Goal: Task Accomplishment & Management: Use online tool/utility

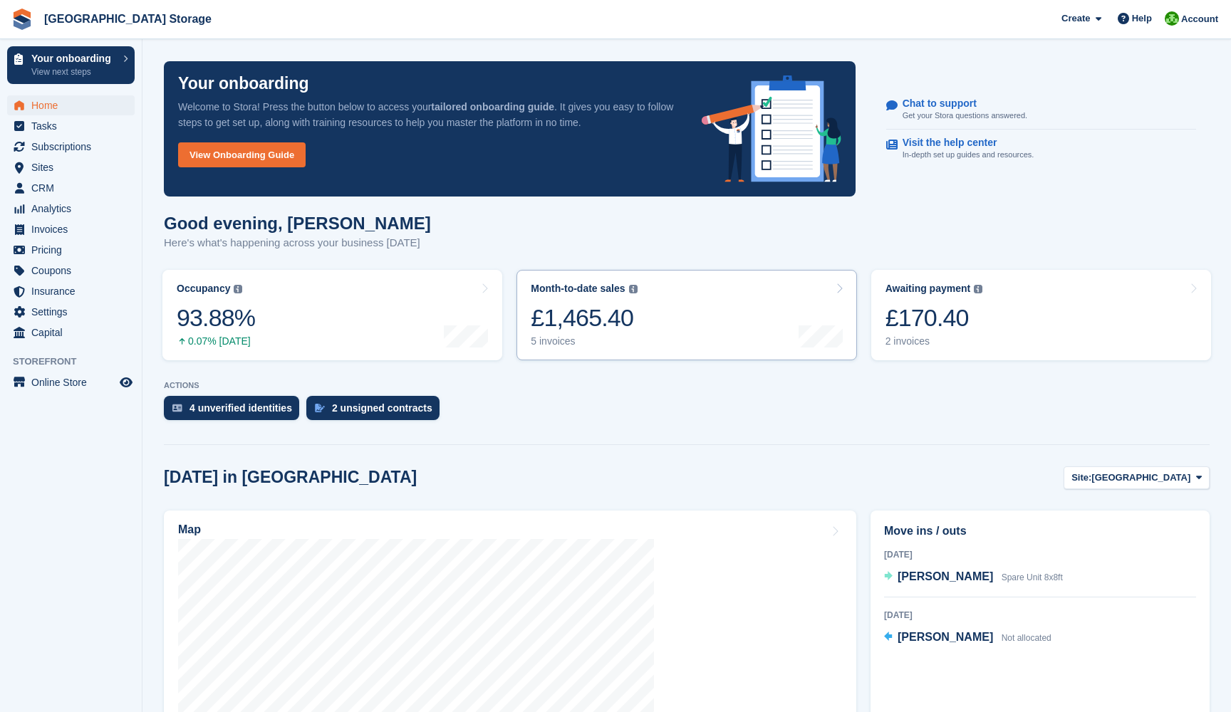
click at [617, 330] on div "£1,465.40" at bounding box center [584, 317] width 106 height 29
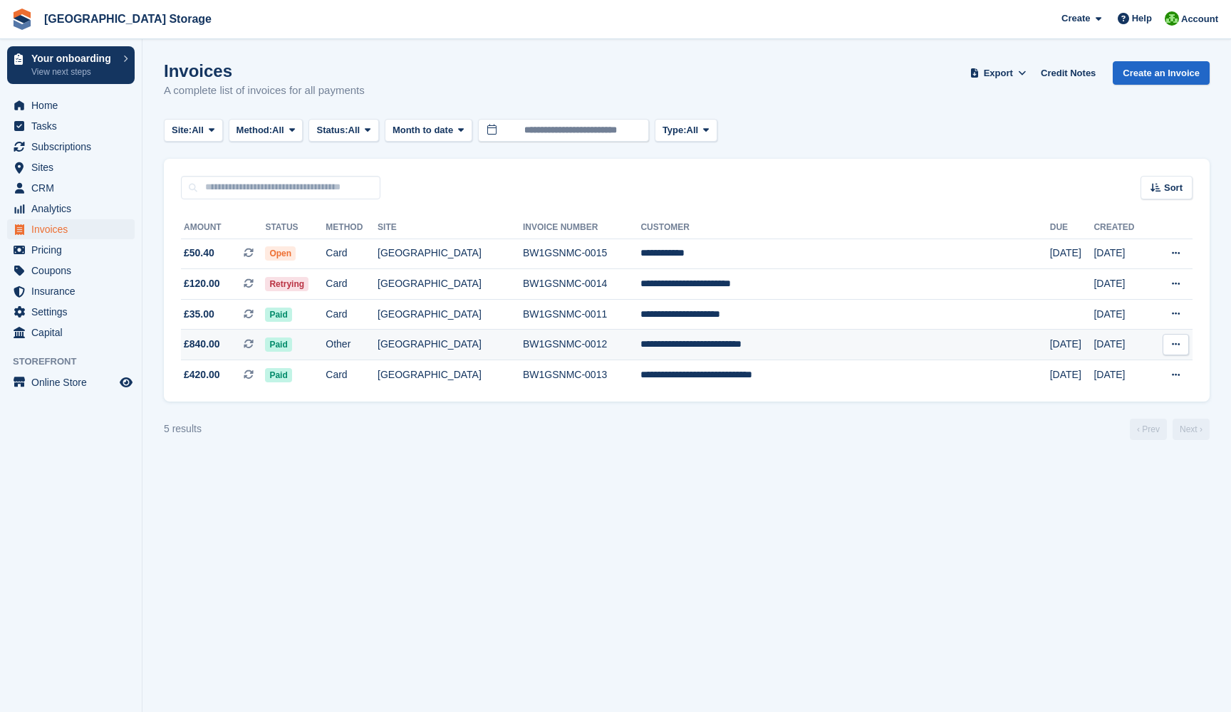
click at [326, 351] on td "Paid" at bounding box center [295, 345] width 61 height 31
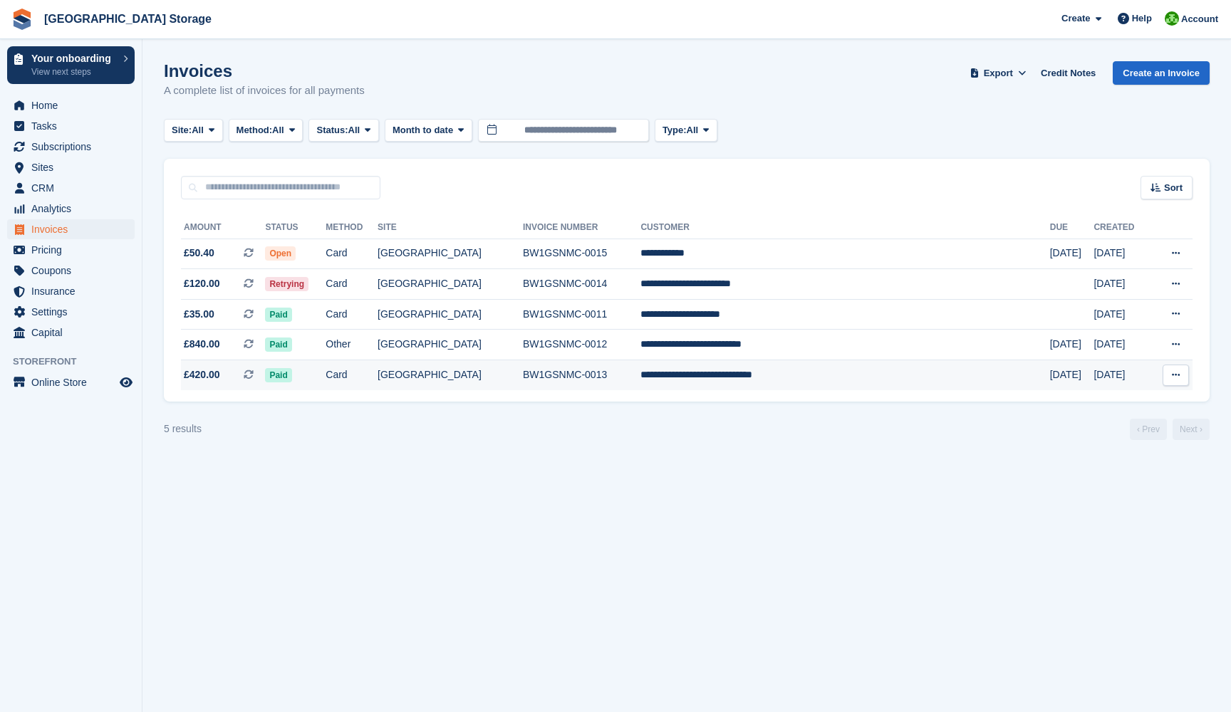
click at [523, 388] on td "[GEOGRAPHIC_DATA]" at bounding box center [450, 375] width 145 height 30
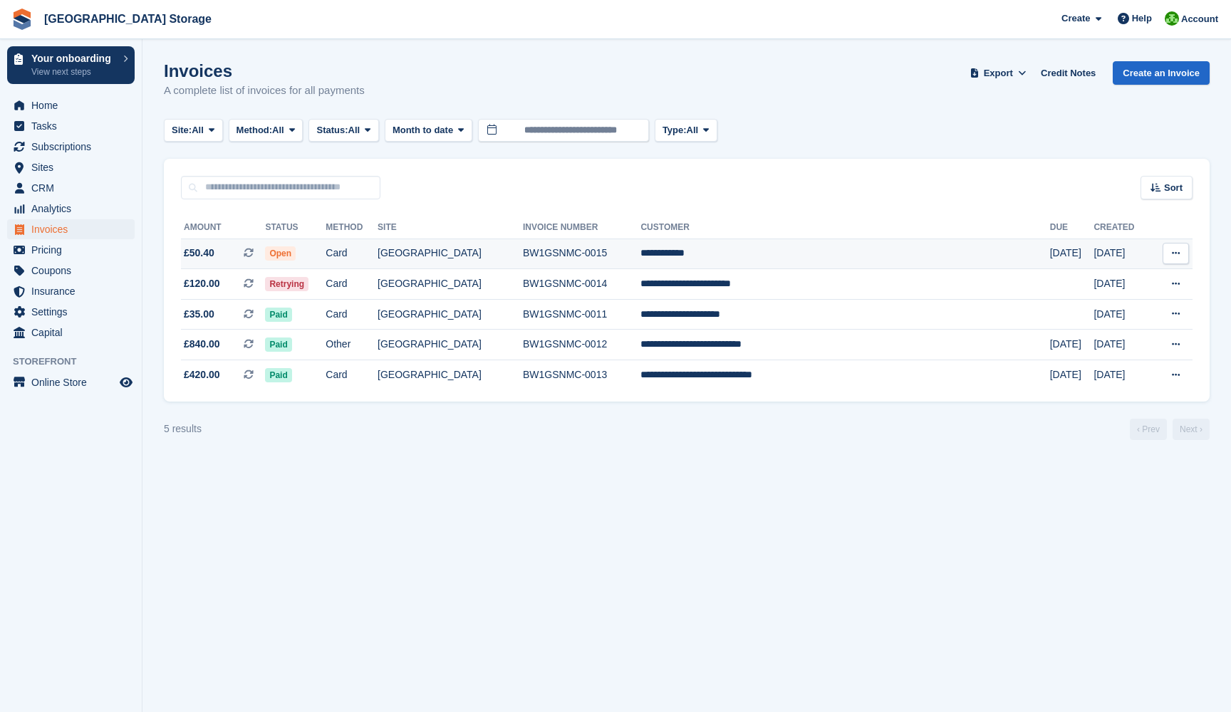
click at [296, 254] on span "Open" at bounding box center [280, 253] width 31 height 14
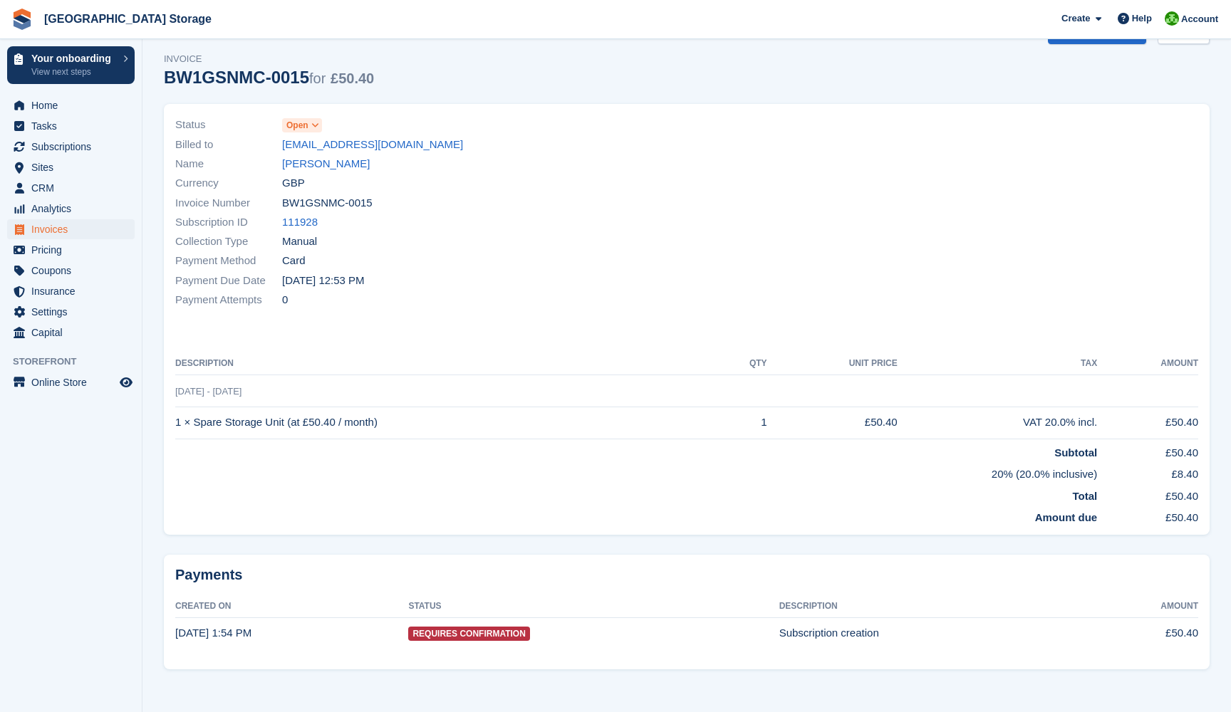
scroll to position [40, 0]
click at [58, 147] on span "Subscriptions" at bounding box center [73, 147] width 85 height 20
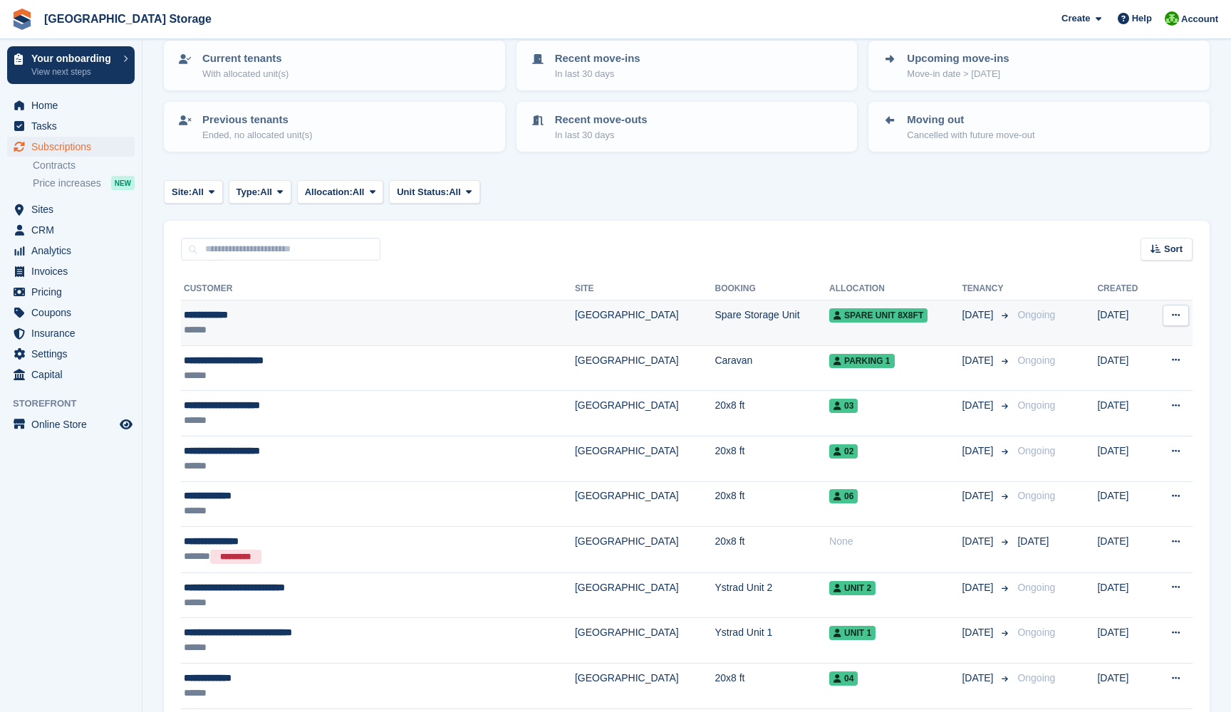
scroll to position [89, 0]
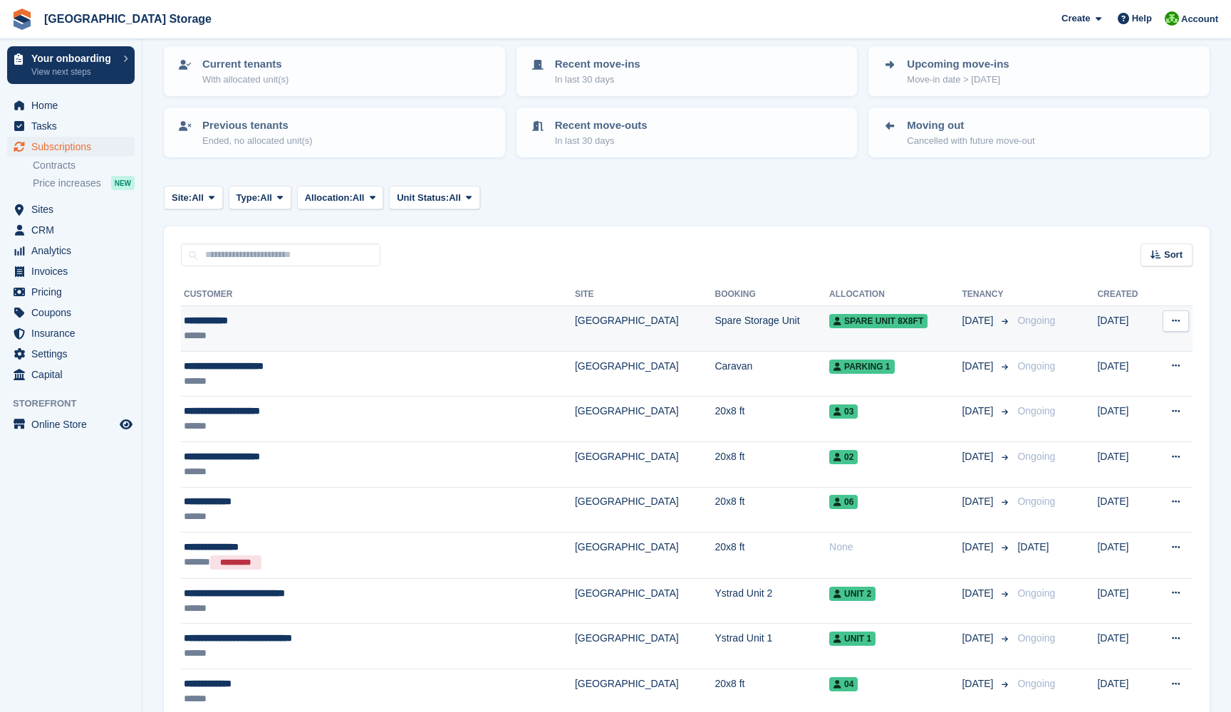
click at [414, 316] on div "**********" at bounding box center [328, 320] width 289 height 15
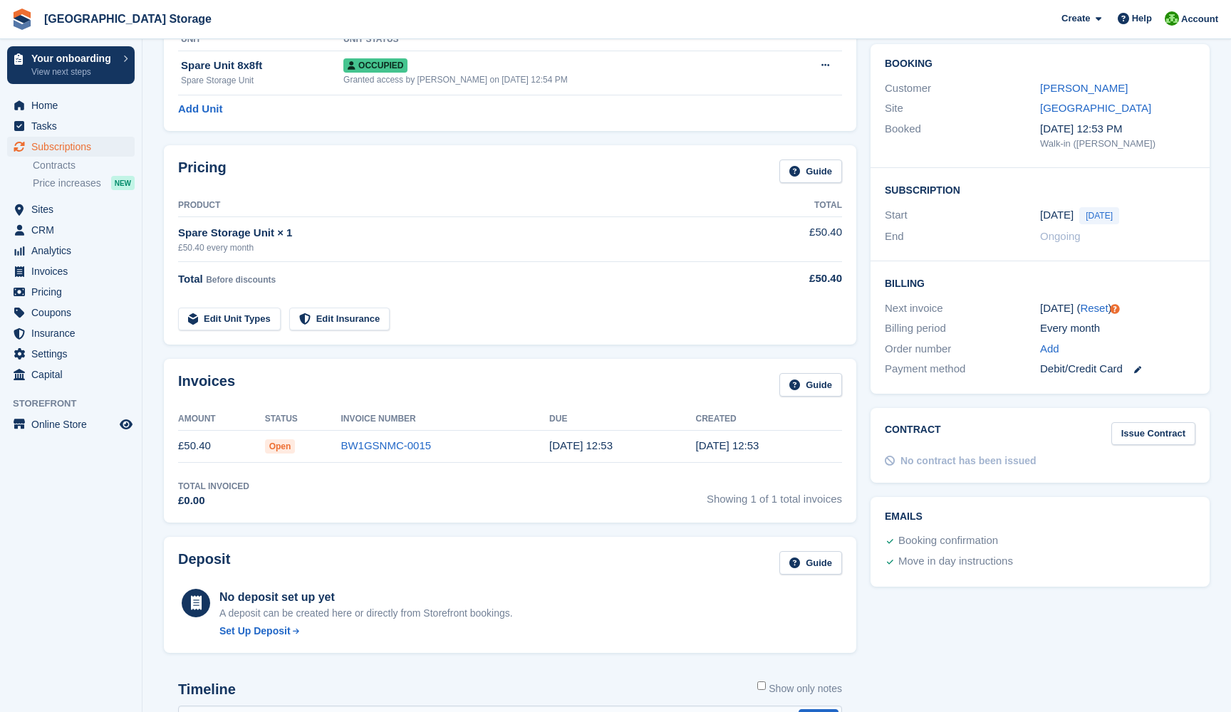
scroll to position [117, 0]
click at [803, 388] on link "Guide" at bounding box center [810, 385] width 63 height 24
click at [1138, 367] on icon at bounding box center [1137, 368] width 7 height 7
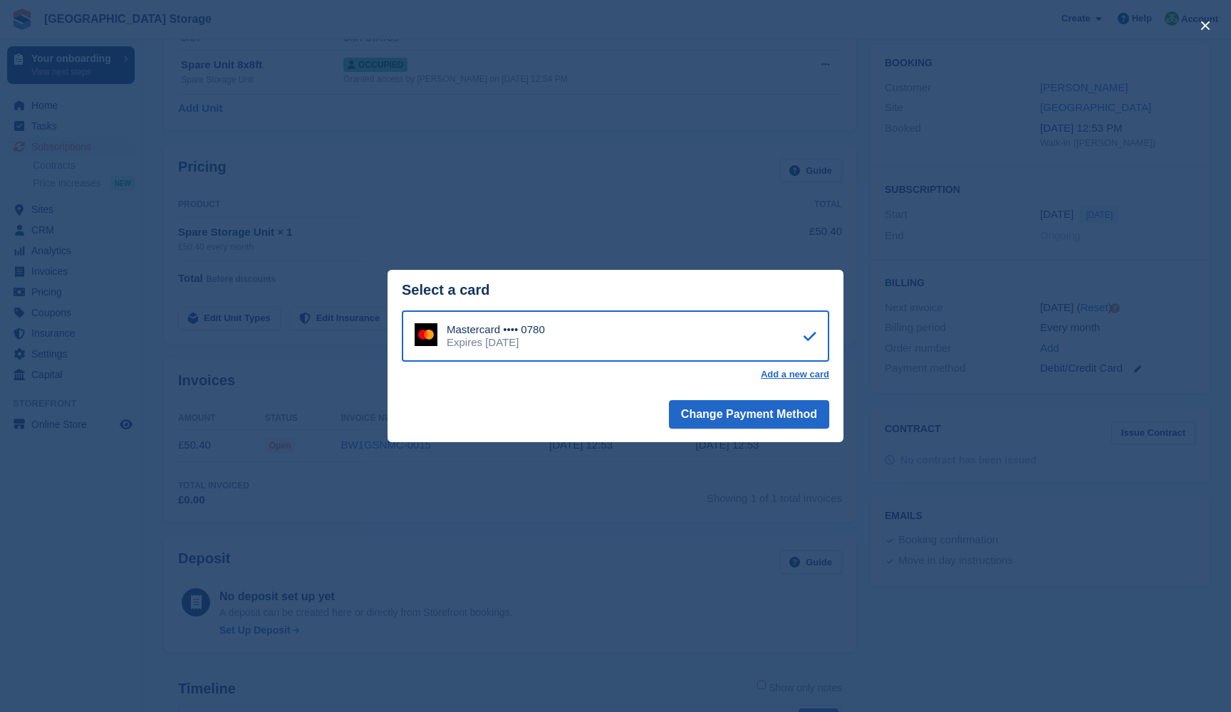
click at [588, 534] on div "close" at bounding box center [615, 356] width 1231 height 712
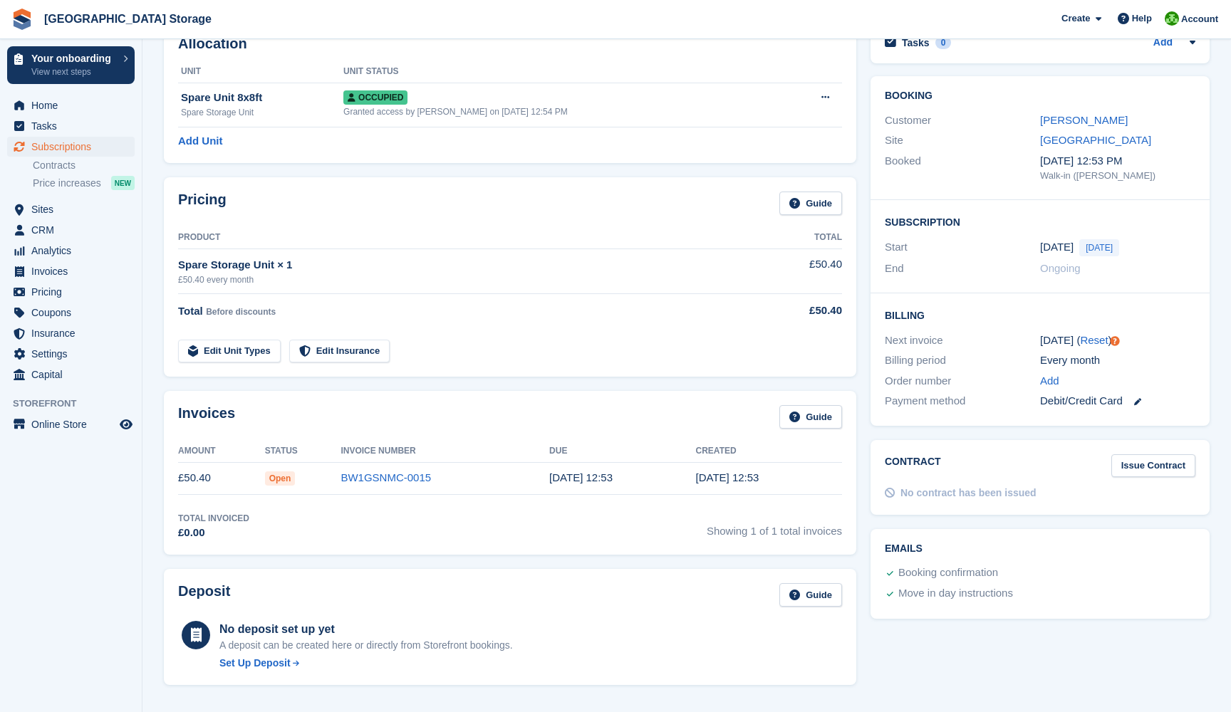
scroll to position [85, 0]
click at [80, 151] on span "Subscriptions" at bounding box center [73, 147] width 85 height 20
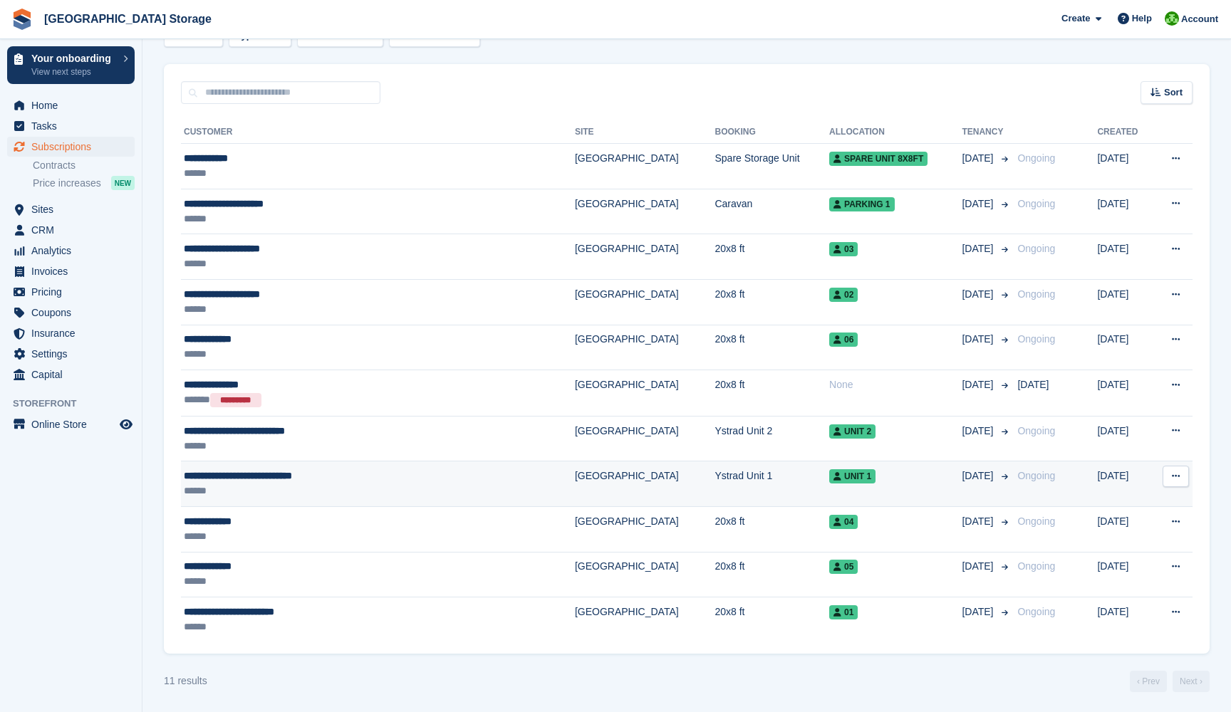
scroll to position [251, 0]
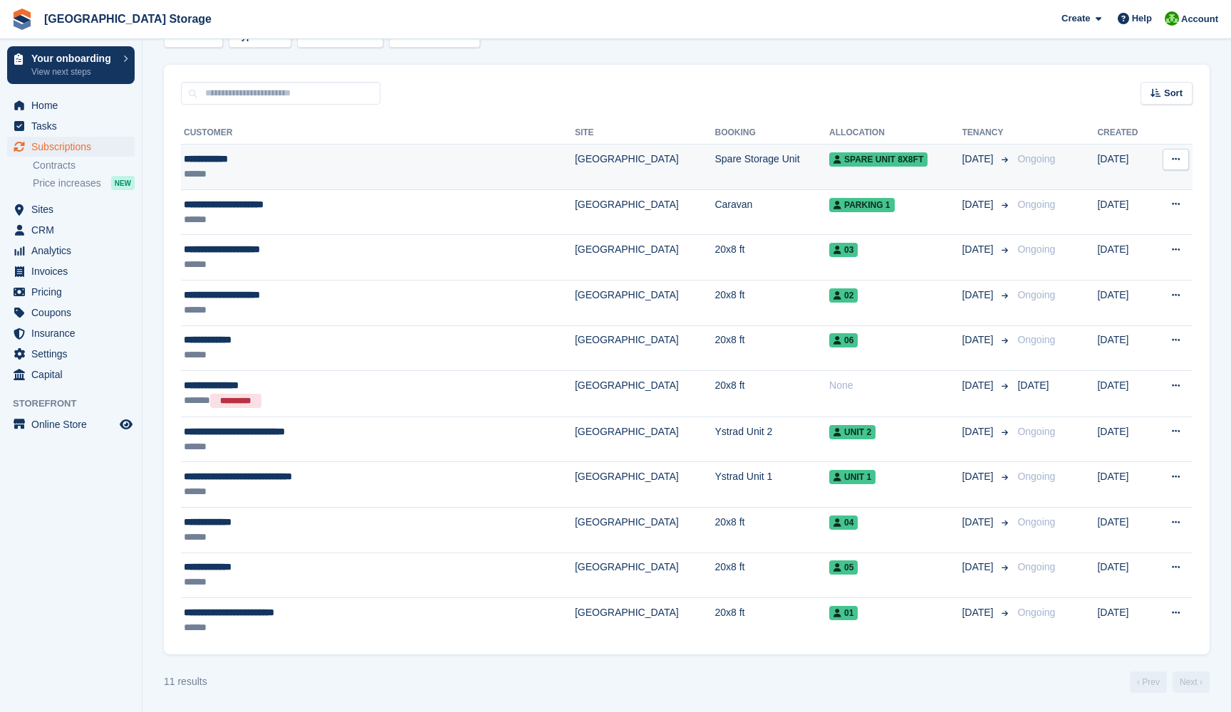
click at [268, 167] on div "******" at bounding box center [328, 174] width 289 height 15
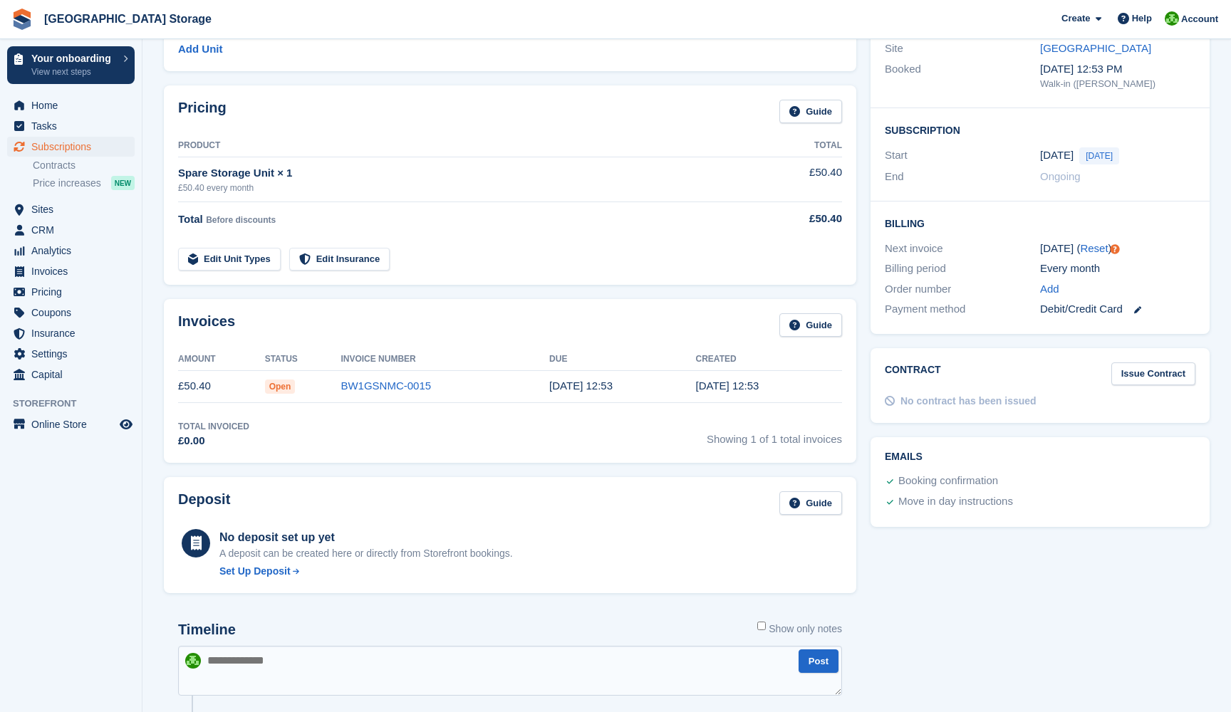
scroll to position [178, 0]
click at [87, 145] on span "Subscriptions" at bounding box center [73, 147] width 85 height 20
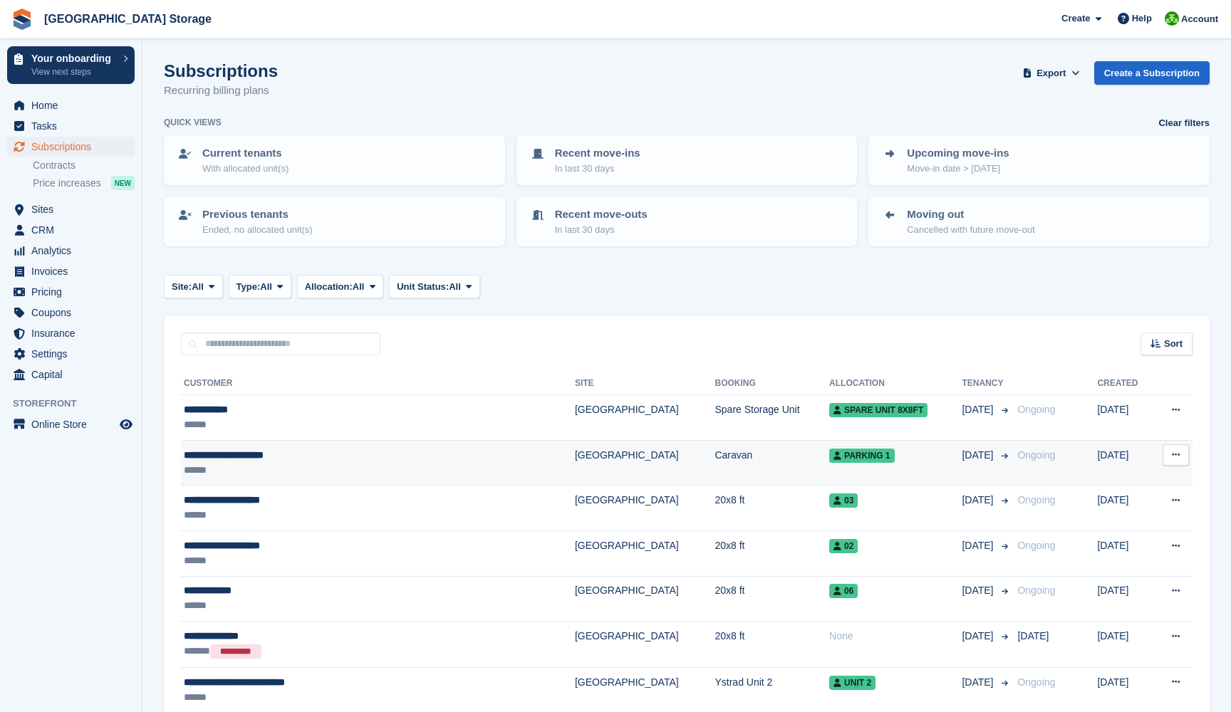
click at [266, 451] on div "**********" at bounding box center [328, 455] width 289 height 15
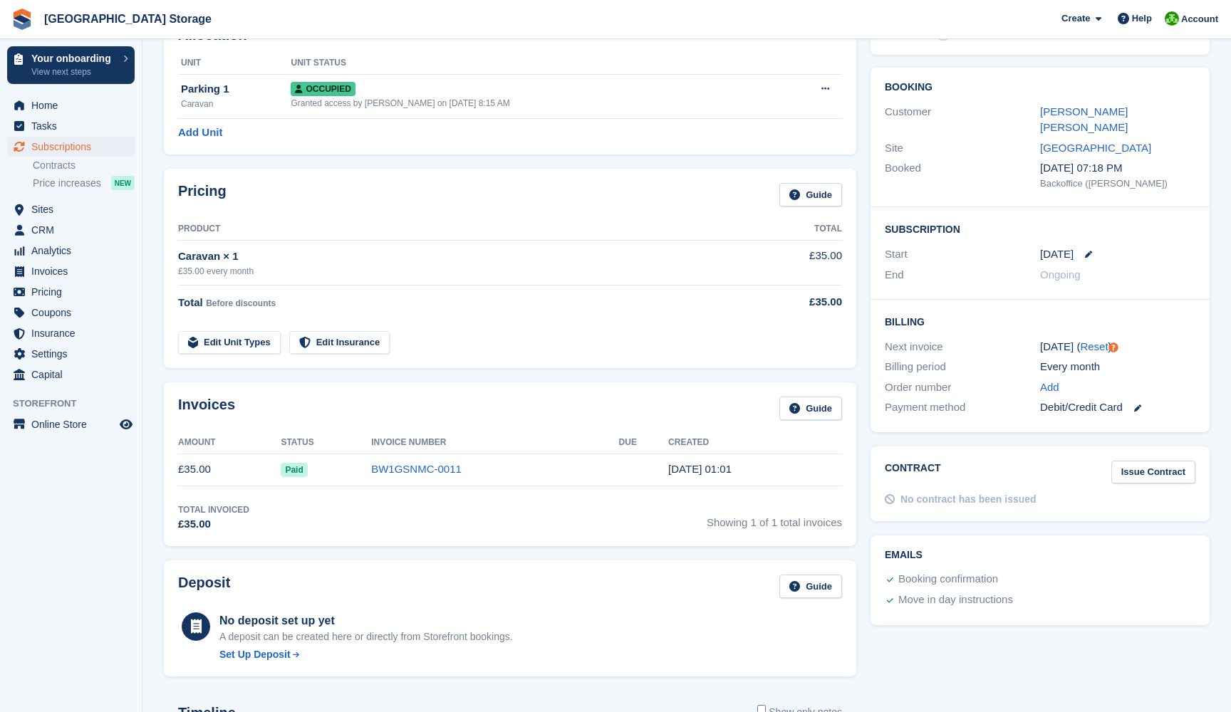
scroll to position [93, 0]
click at [67, 147] on span "Subscriptions" at bounding box center [73, 147] width 85 height 20
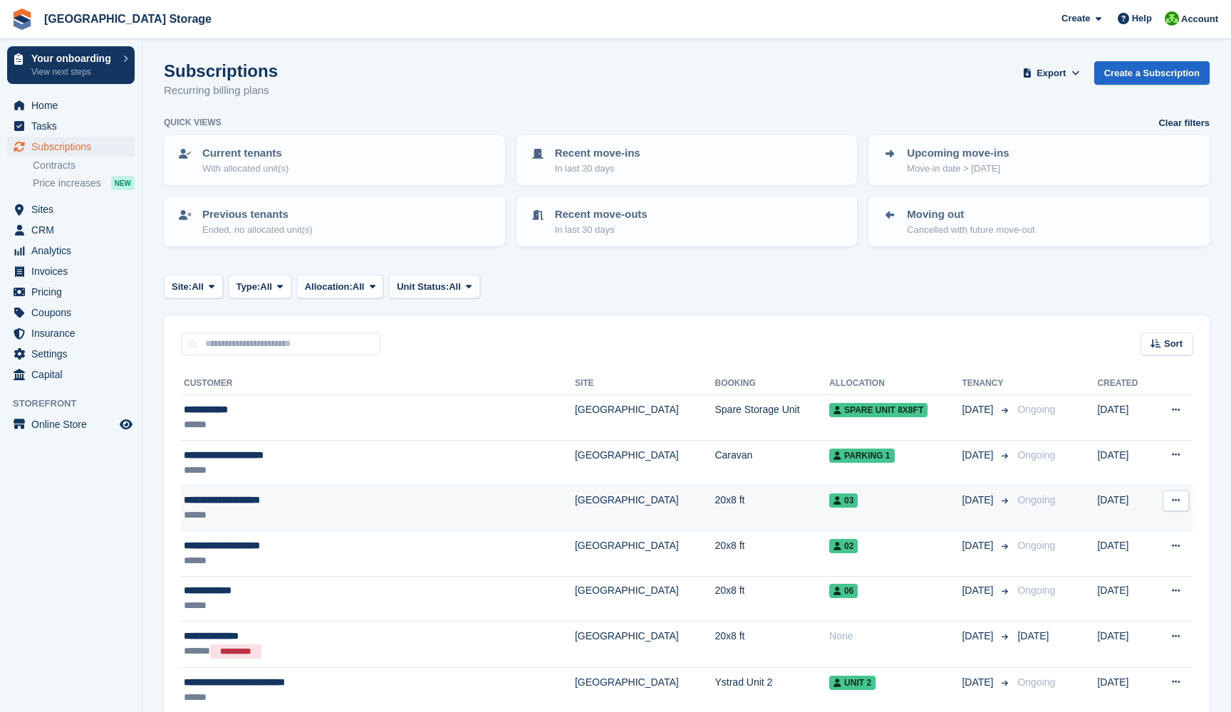
click at [301, 509] on div "******" at bounding box center [328, 515] width 289 height 15
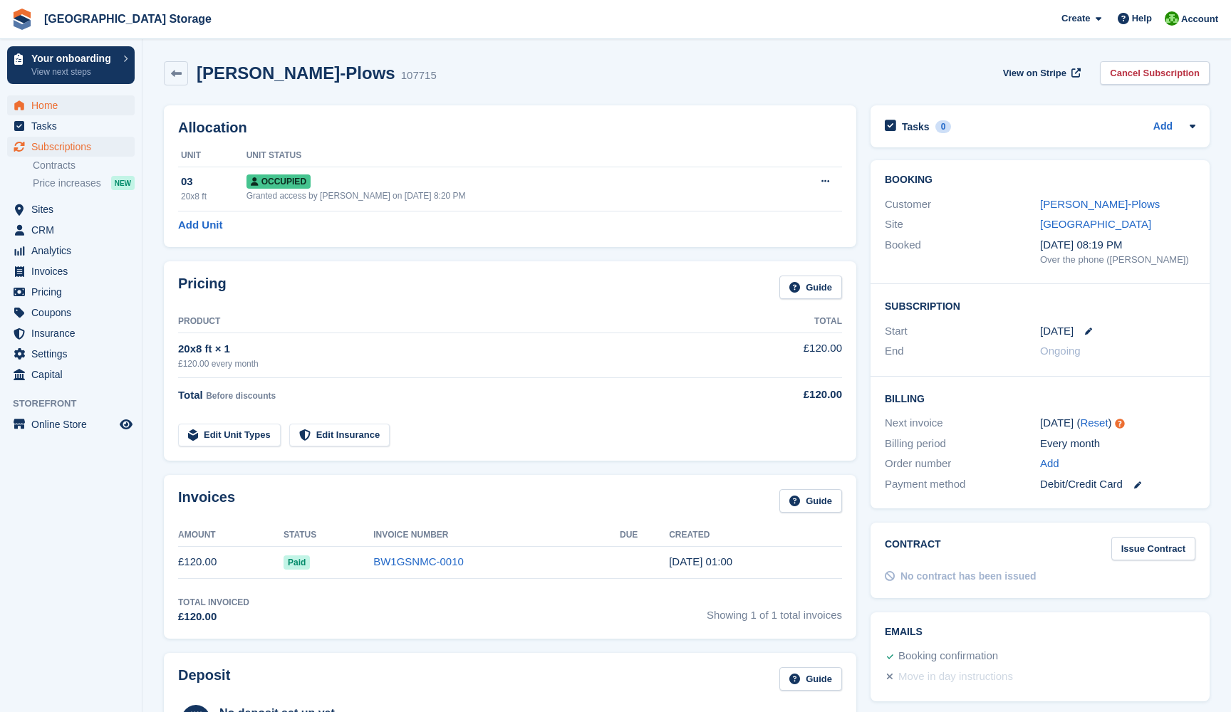
click at [79, 111] on span "Home" at bounding box center [73, 105] width 85 height 20
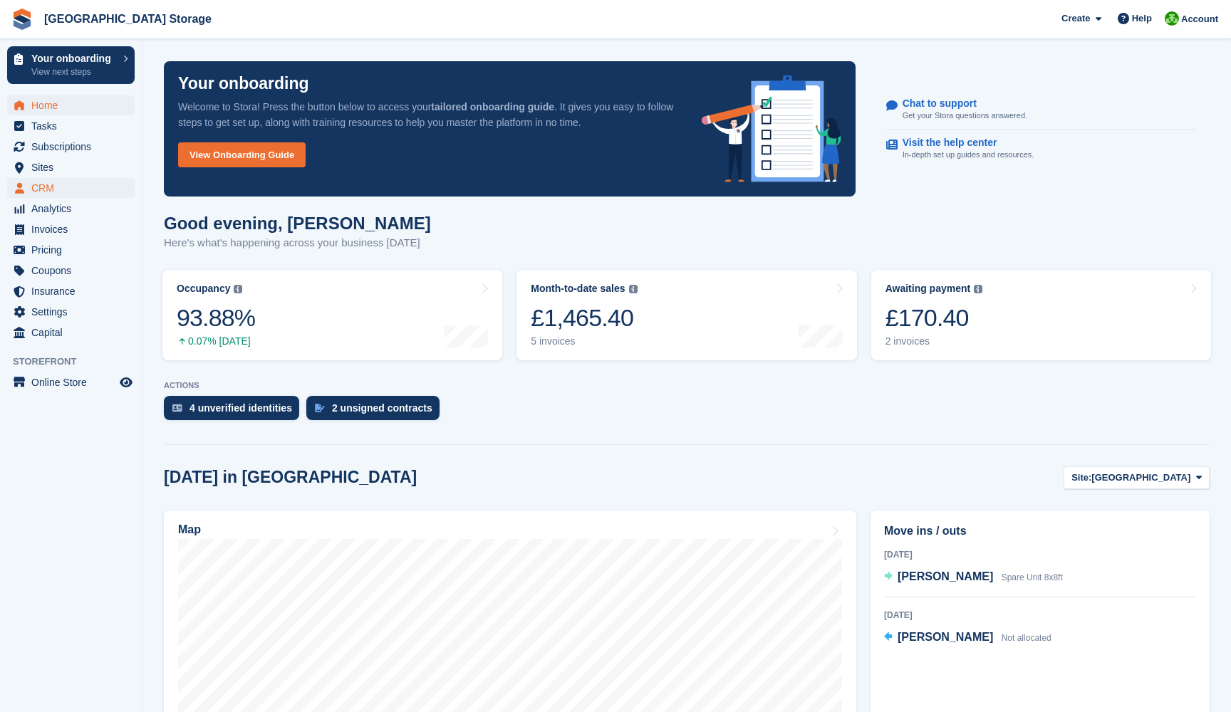
click at [44, 184] on span "CRM" at bounding box center [73, 188] width 85 height 20
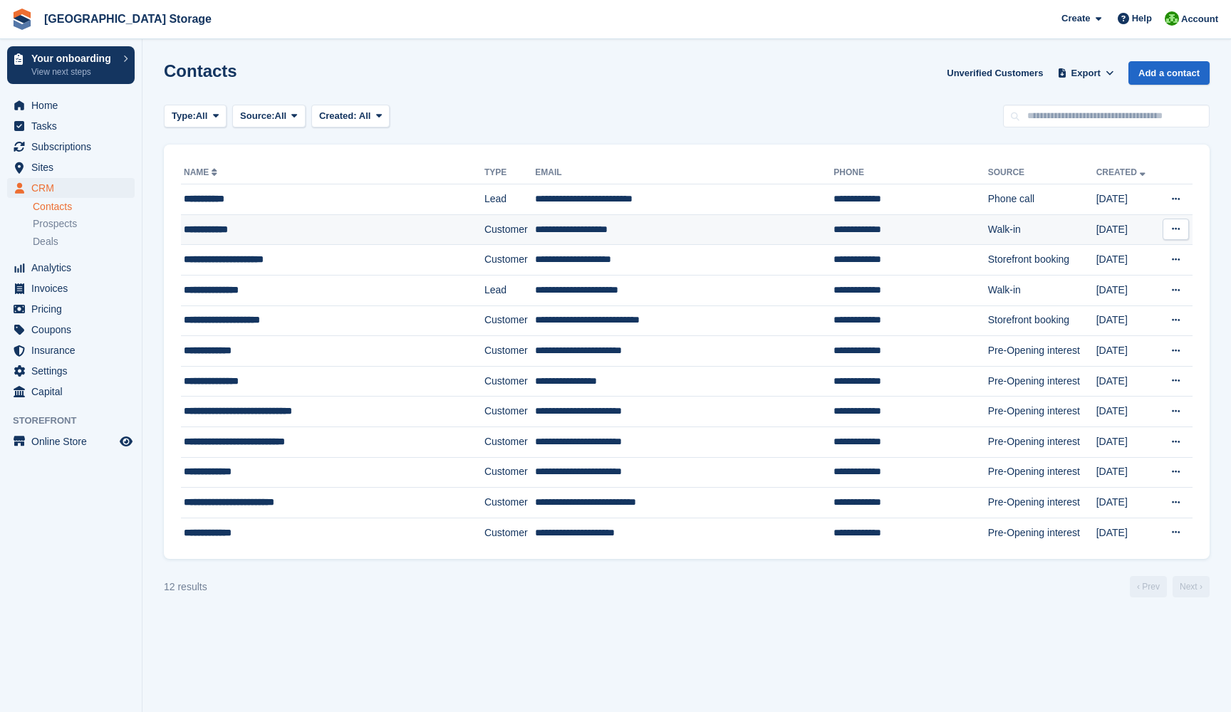
click at [244, 231] on div "**********" at bounding box center [311, 229] width 255 height 15
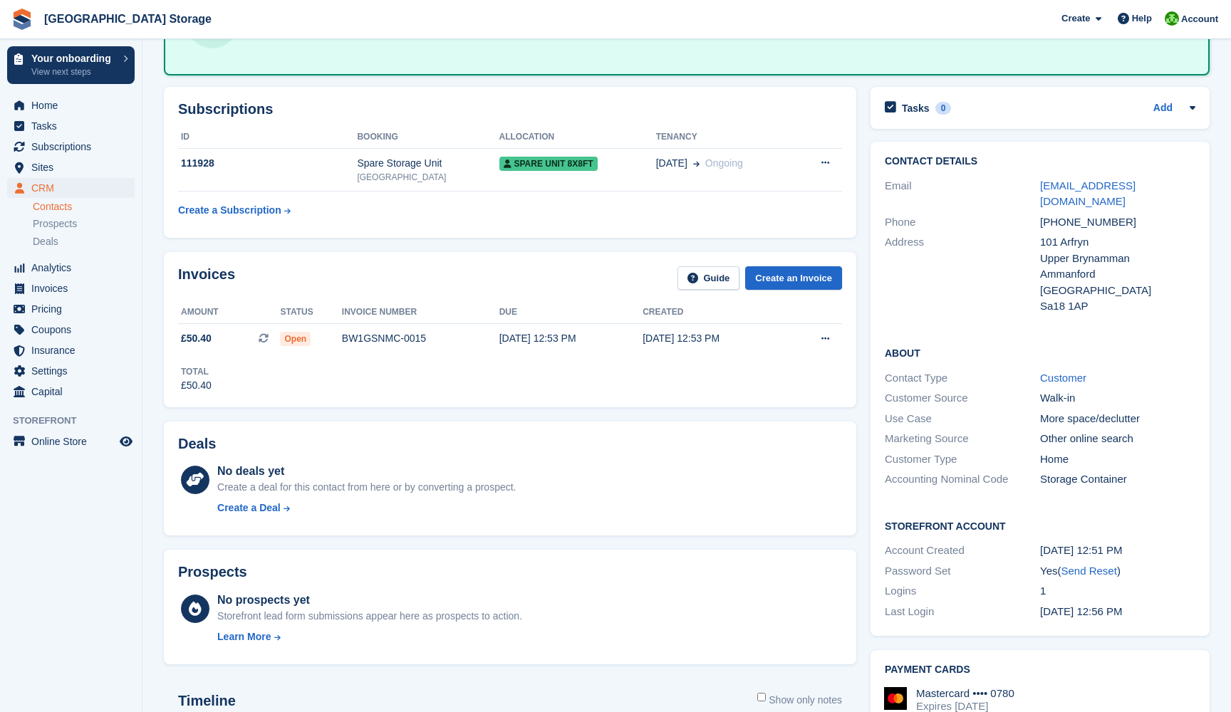
scroll to position [139, 0]
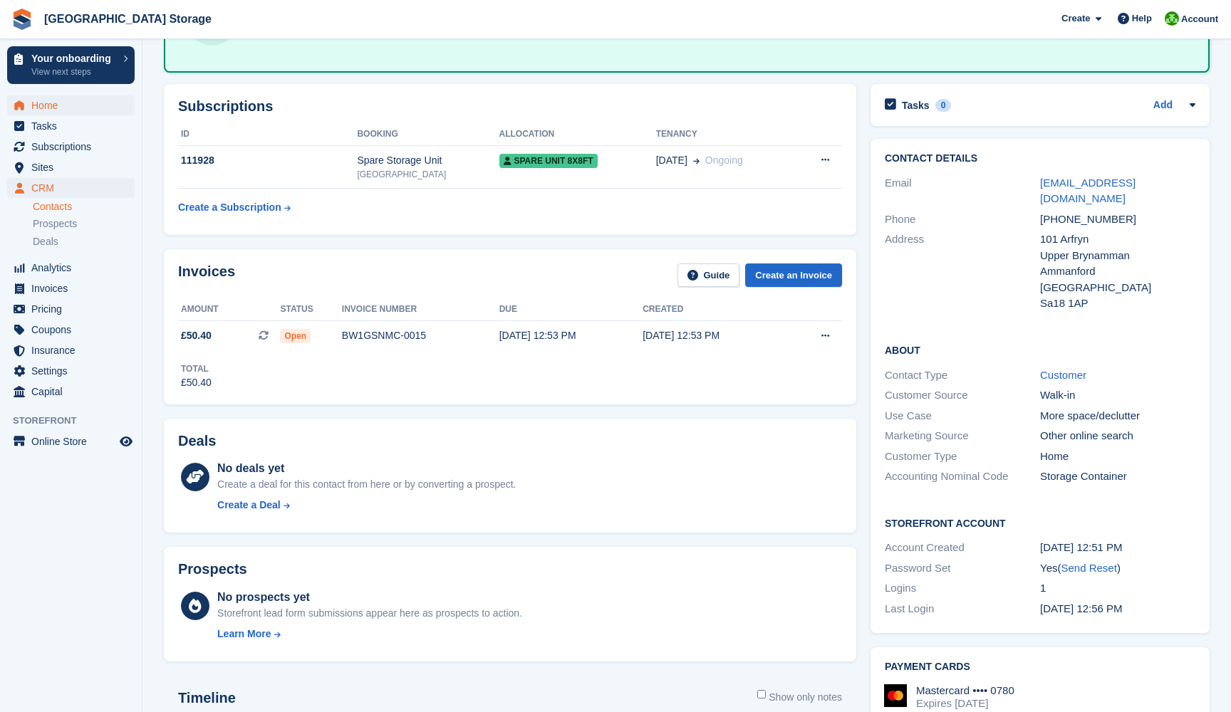
click at [42, 100] on span "Home" at bounding box center [73, 105] width 85 height 20
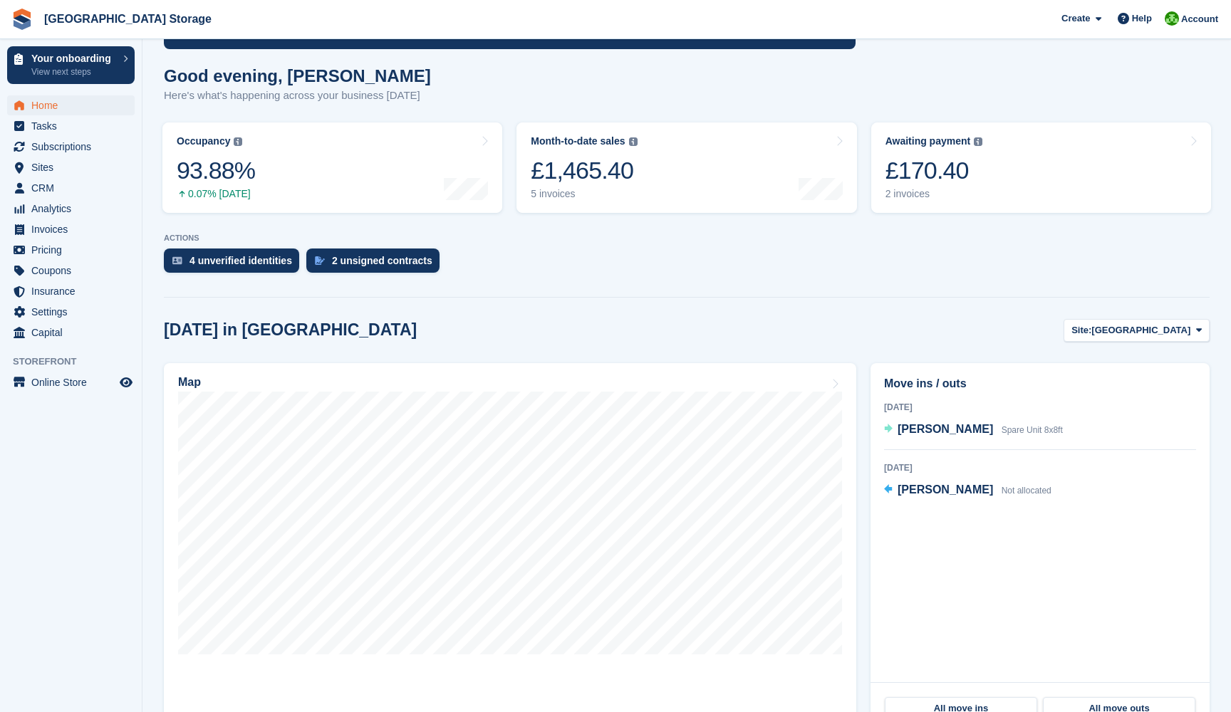
scroll to position [149, 0]
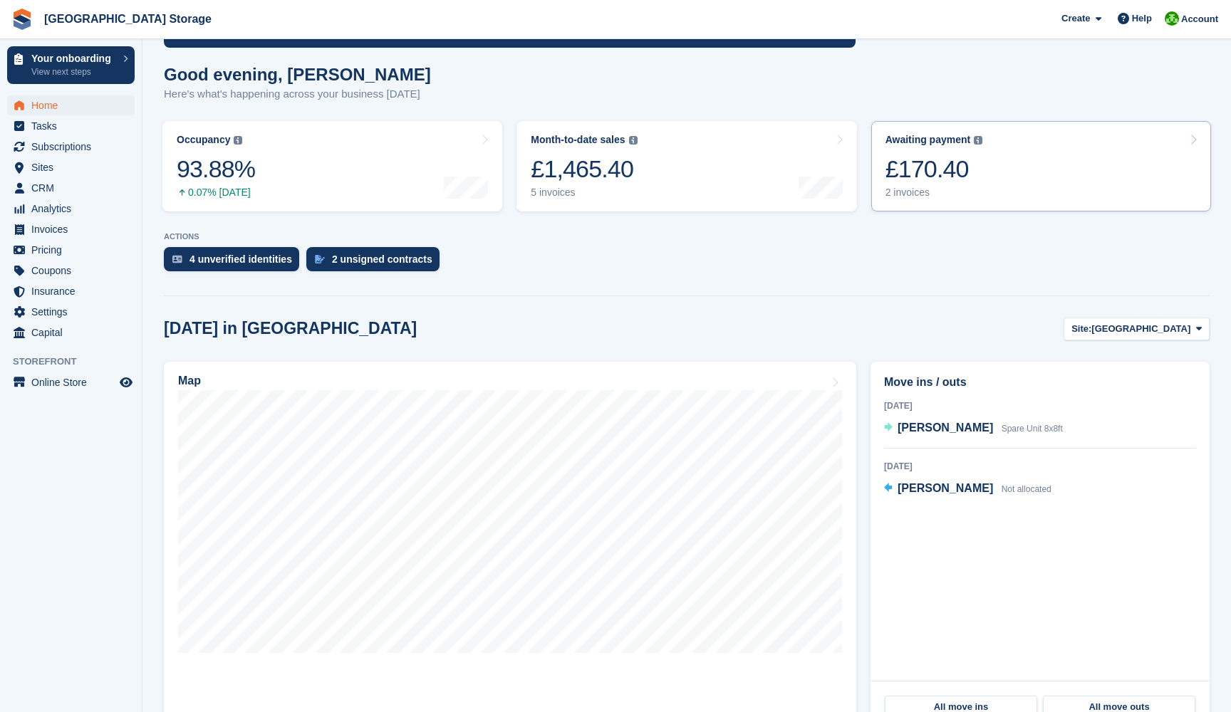
click at [981, 180] on div "£170.40" at bounding box center [934, 169] width 98 height 29
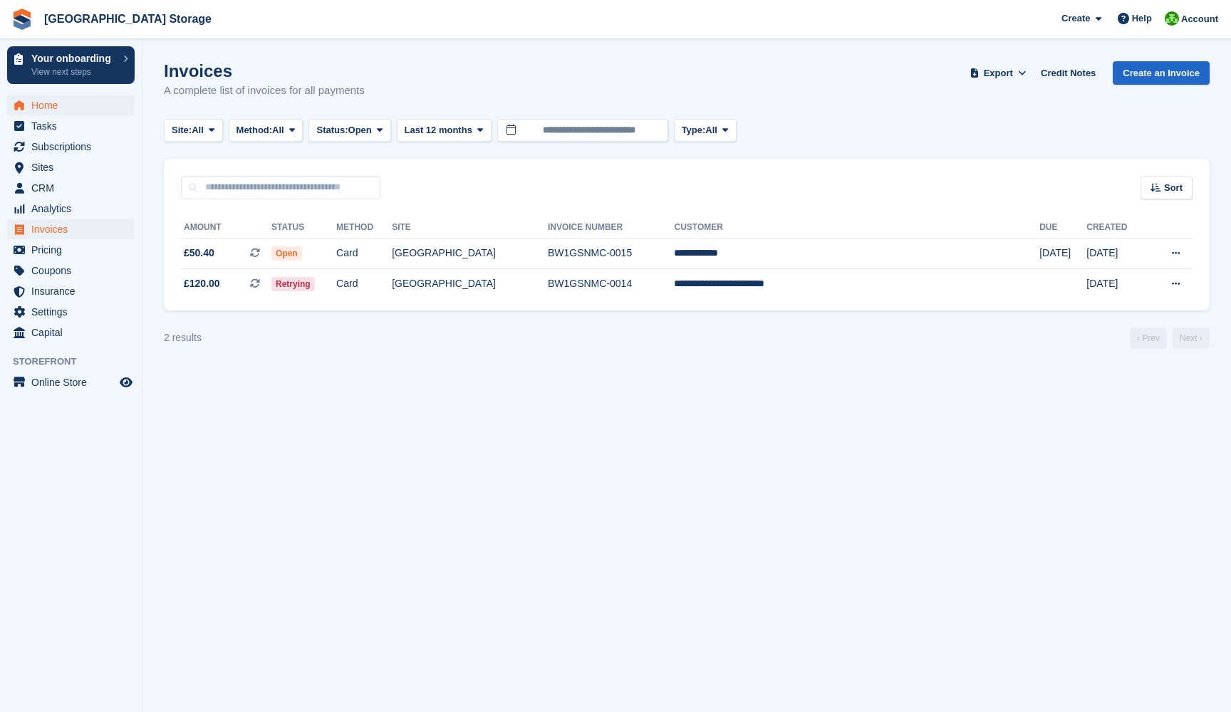
click at [55, 105] on span "Home" at bounding box center [73, 105] width 85 height 20
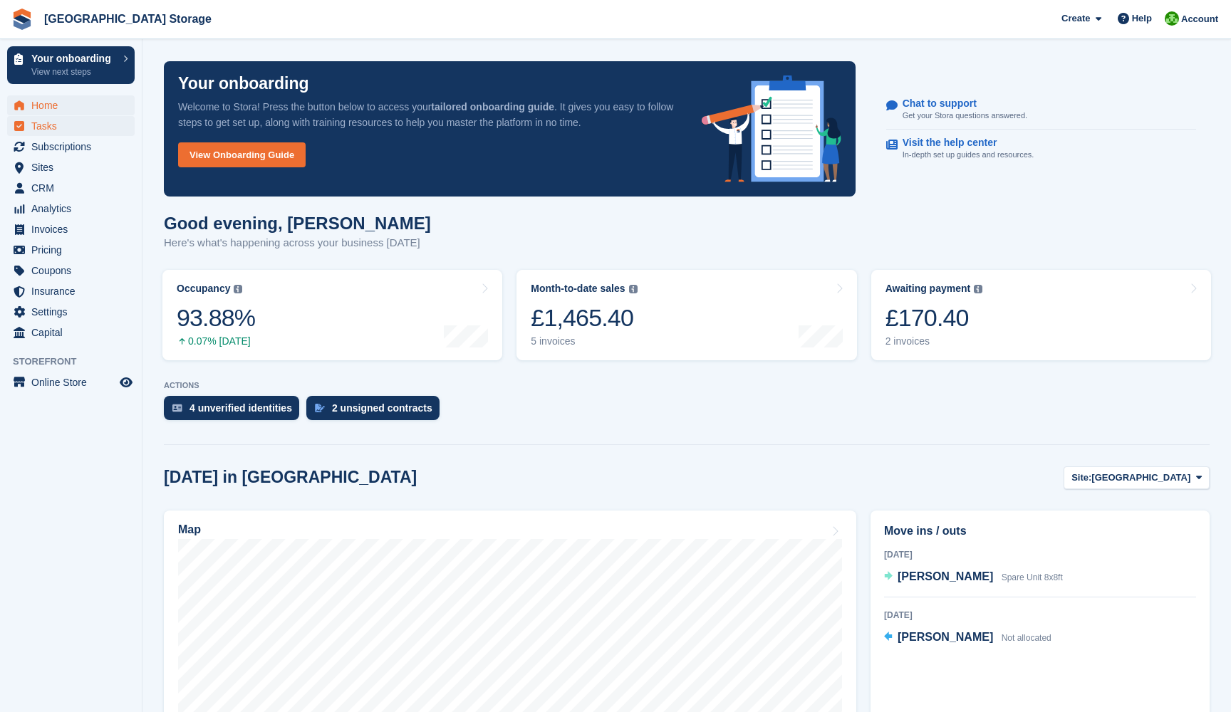
click at [49, 130] on span "Tasks" at bounding box center [73, 126] width 85 height 20
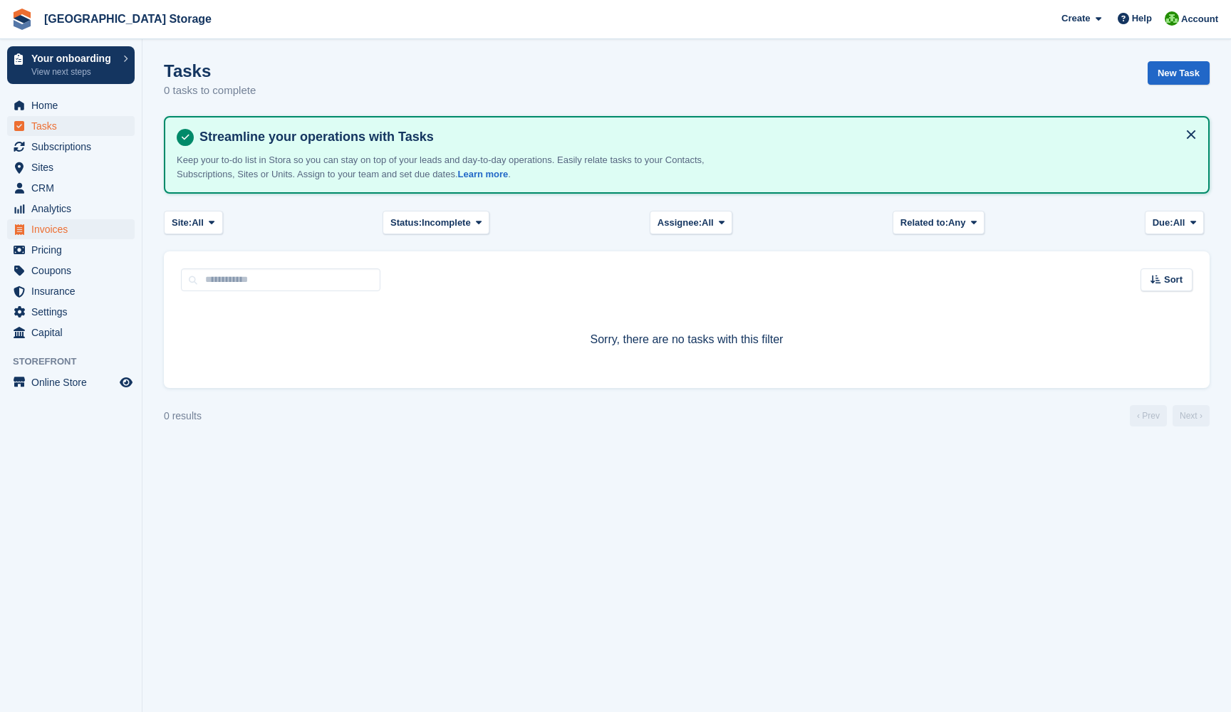
click at [45, 235] on span "Invoices" at bounding box center [73, 229] width 85 height 20
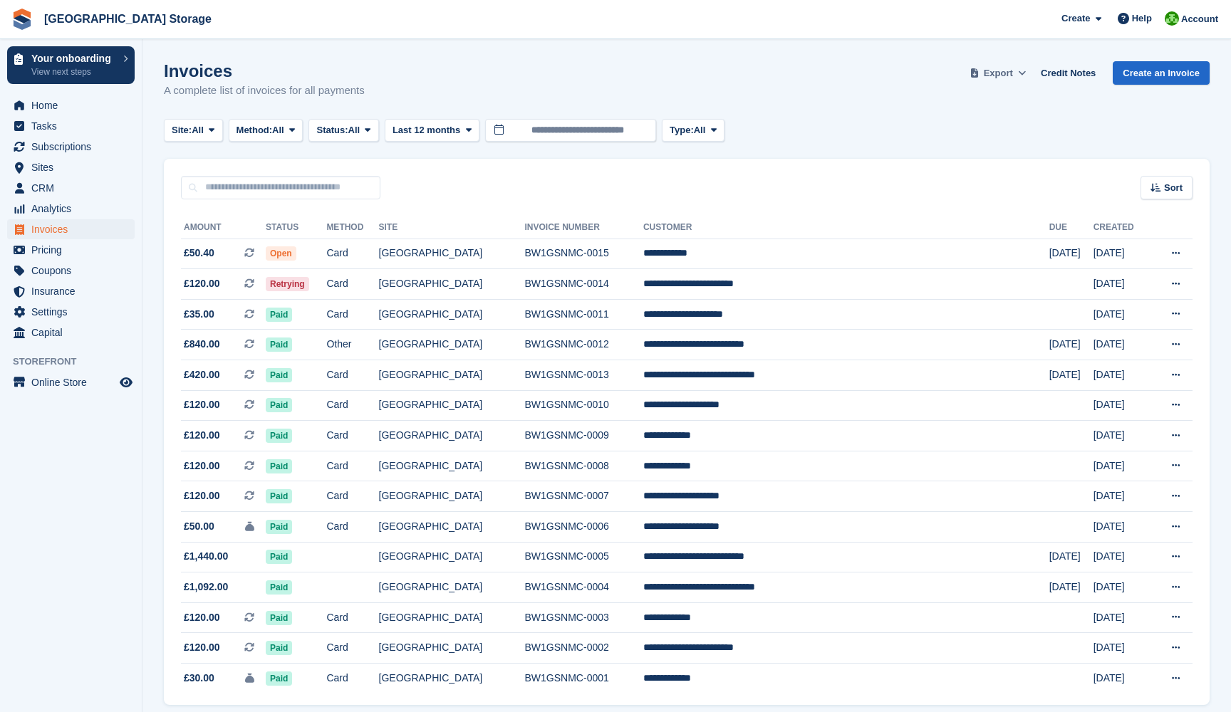
click at [1021, 72] on icon at bounding box center [1022, 72] width 8 height 9
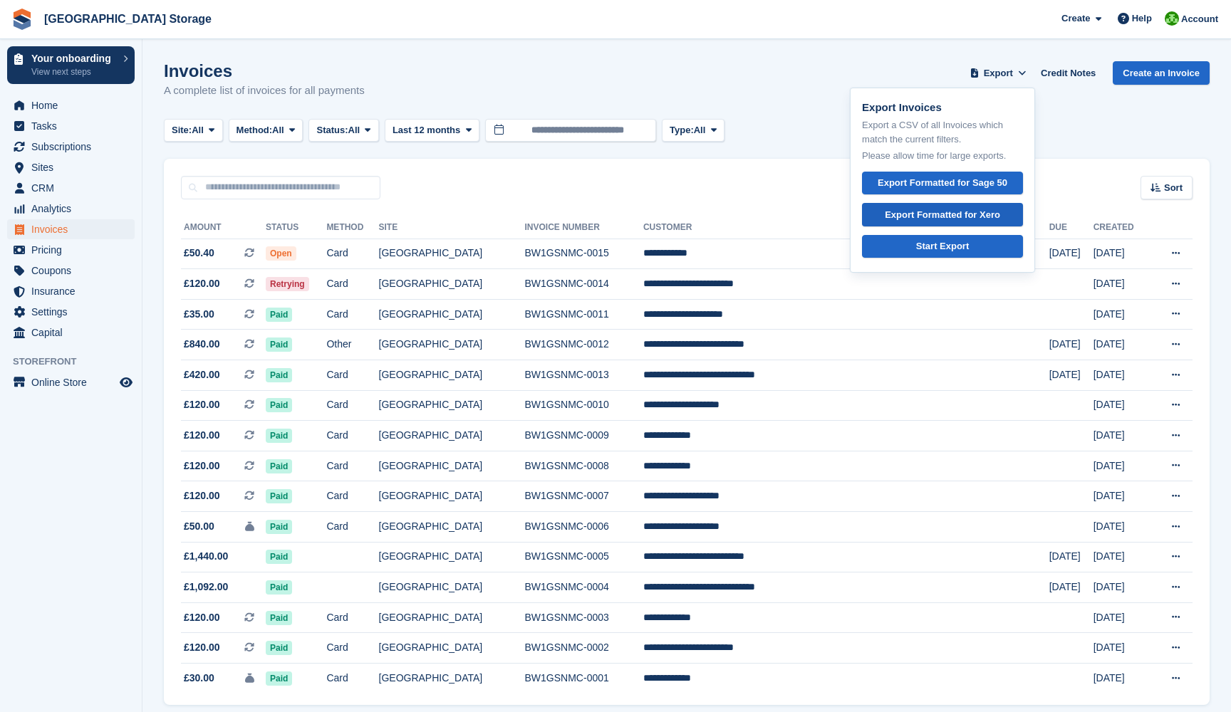
click at [936, 214] on div "Export Formatted for Xero" at bounding box center [942, 215] width 115 height 14
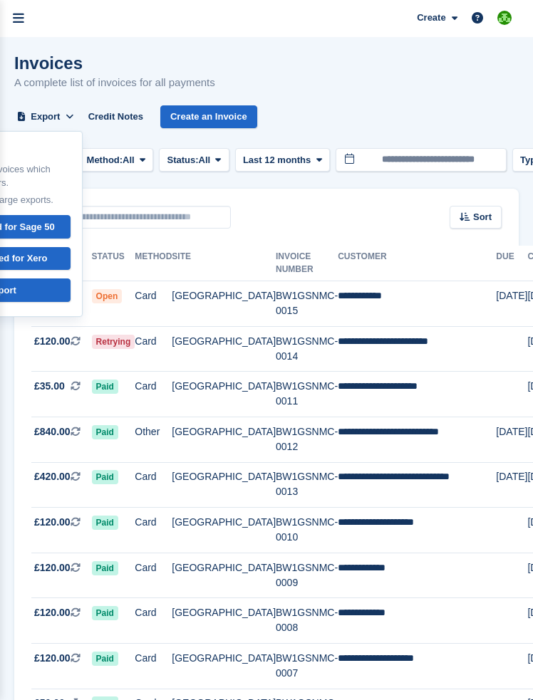
scroll to position [3, 0]
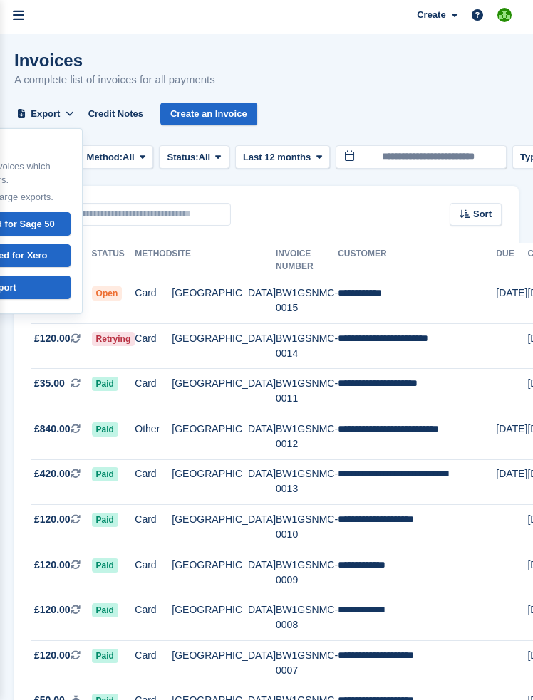
click at [281, 52] on div "Invoices A complete list of invoices for all payments Export Export Invoices Ex…" at bounding box center [266, 97] width 504 height 92
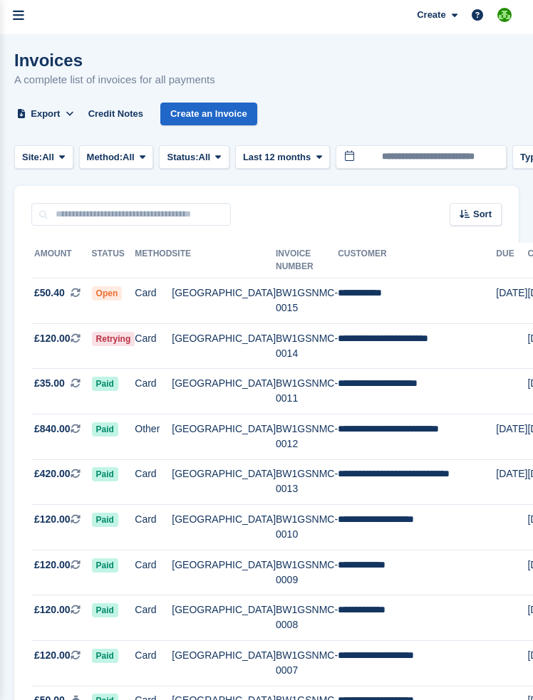
scroll to position [5, 0]
